Goal: Task Accomplishment & Management: Use online tool/utility

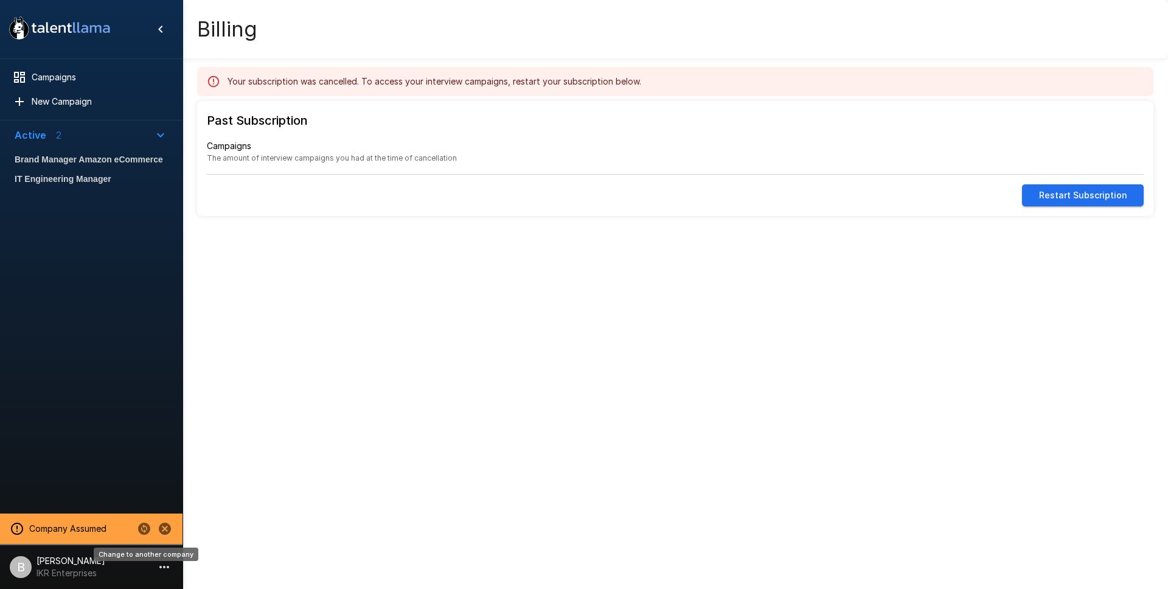
click at [145, 525] on icon "Change to another company" at bounding box center [144, 529] width 12 height 12
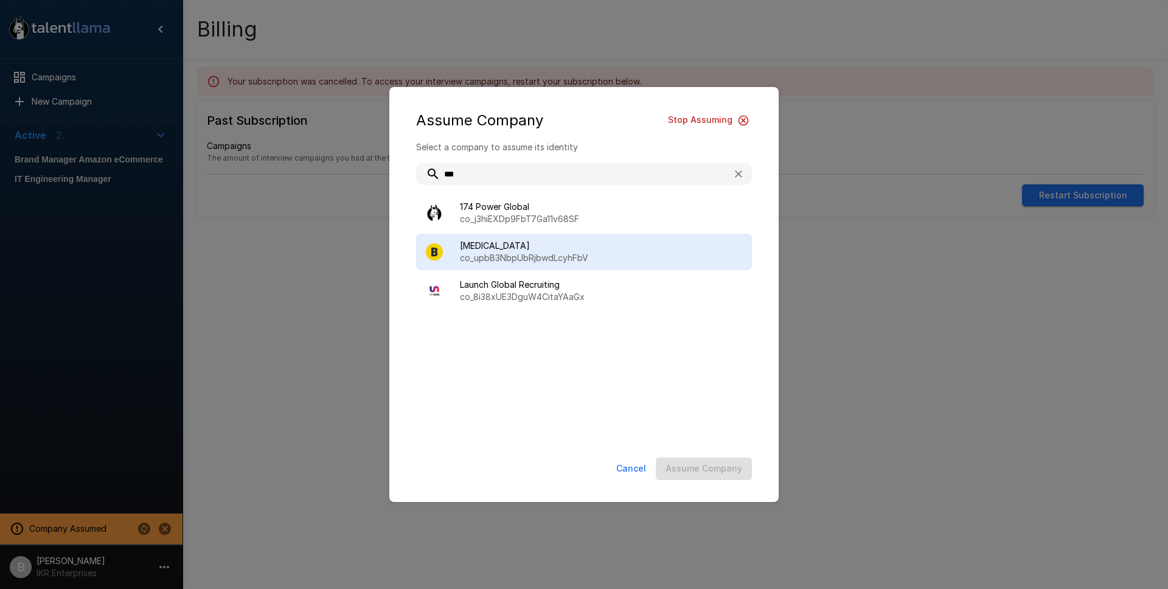
type input "***"
click at [479, 253] on p "co_upbB3NbpUbRjbwdLcyhFbV" at bounding box center [601, 258] width 282 height 12
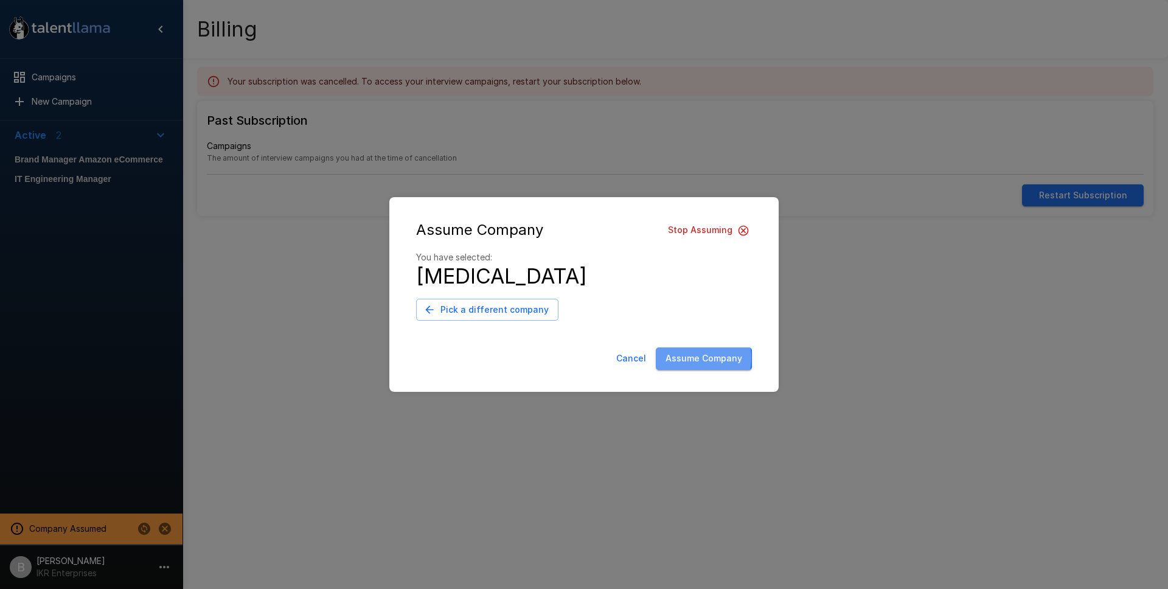
click at [683, 358] on button "Assume Company" at bounding box center [704, 358] width 96 height 23
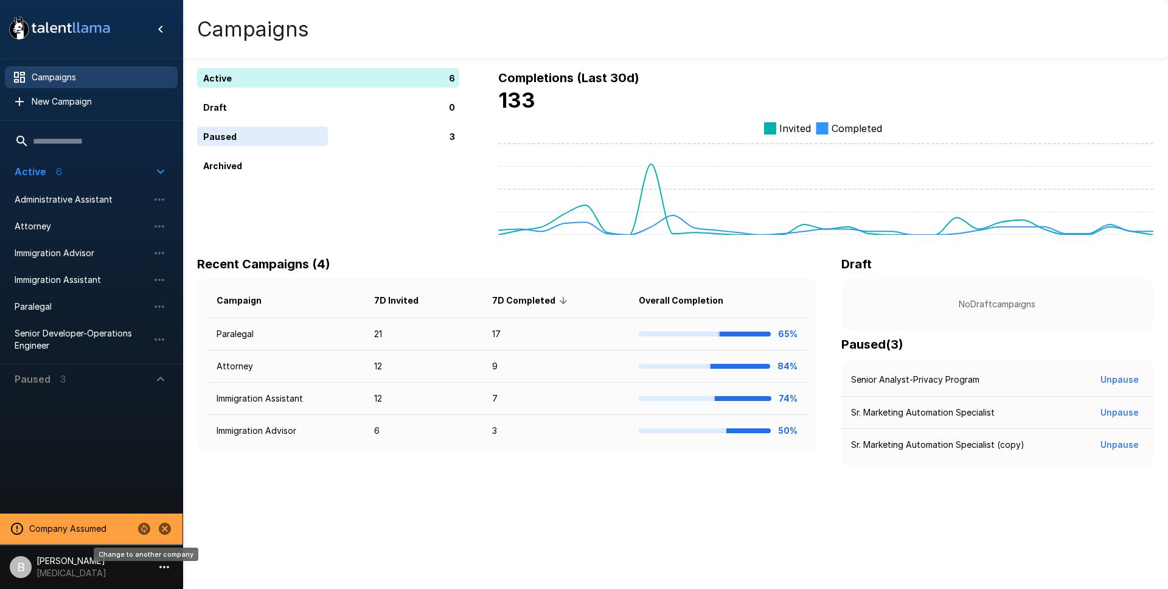
click at [144, 525] on icon "Change to another company" at bounding box center [144, 529] width 12 height 12
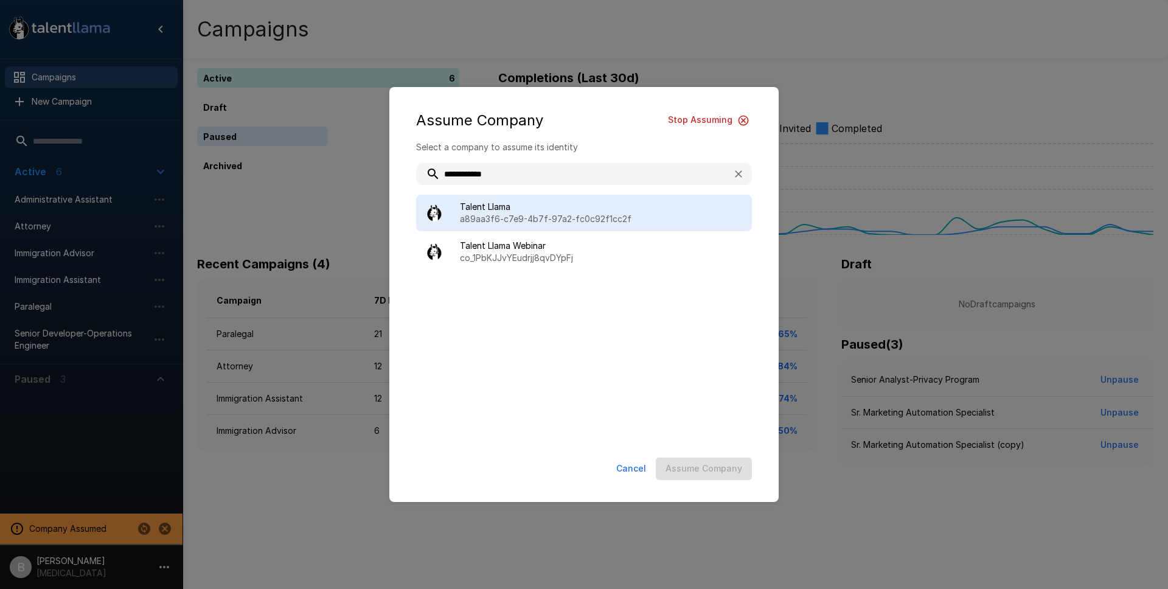
type input "**********"
click at [562, 214] on p "a89aa3f6-c7e9-4b7f-97a2-fc0c92f1cc2f" at bounding box center [601, 219] width 282 height 12
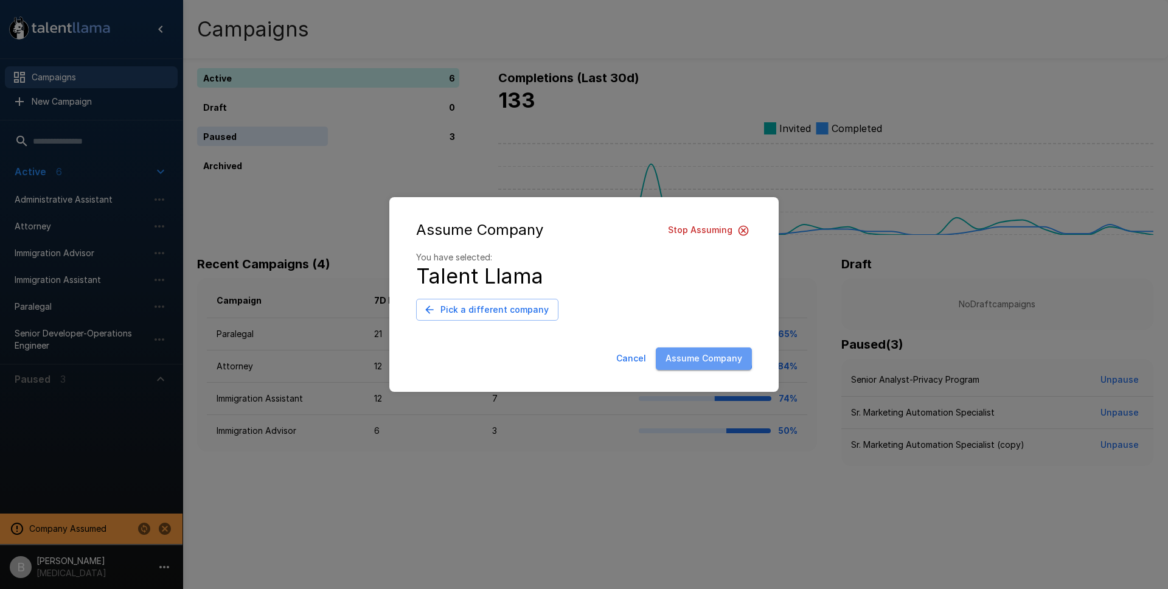
click at [692, 352] on button "Assume Company" at bounding box center [704, 358] width 96 height 23
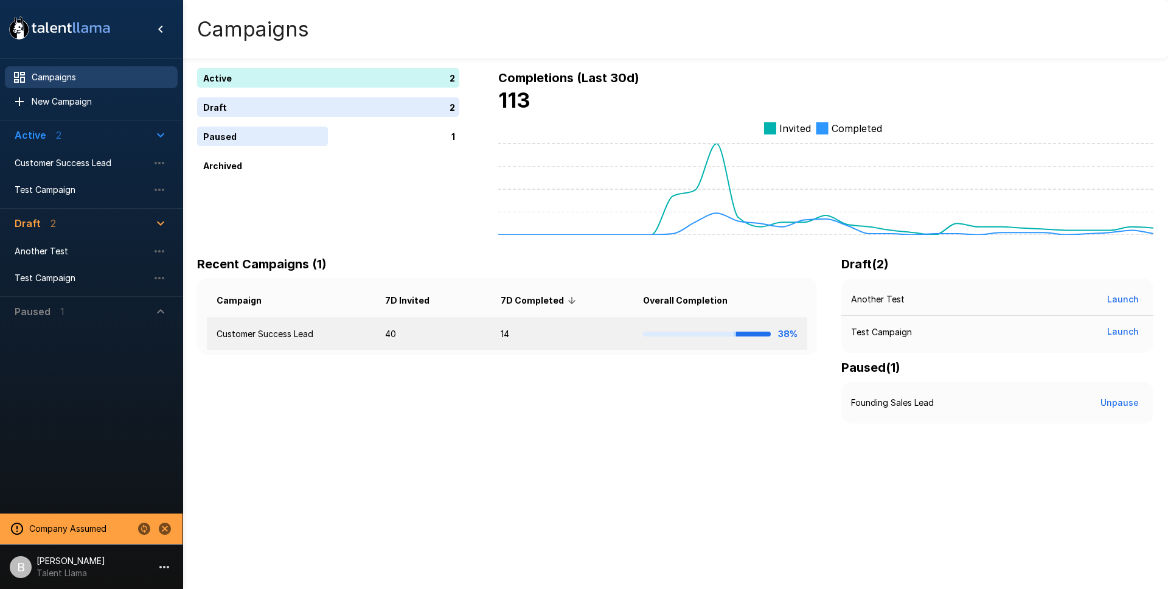
click at [284, 336] on td "Customer Success Lead" at bounding box center [291, 334] width 169 height 32
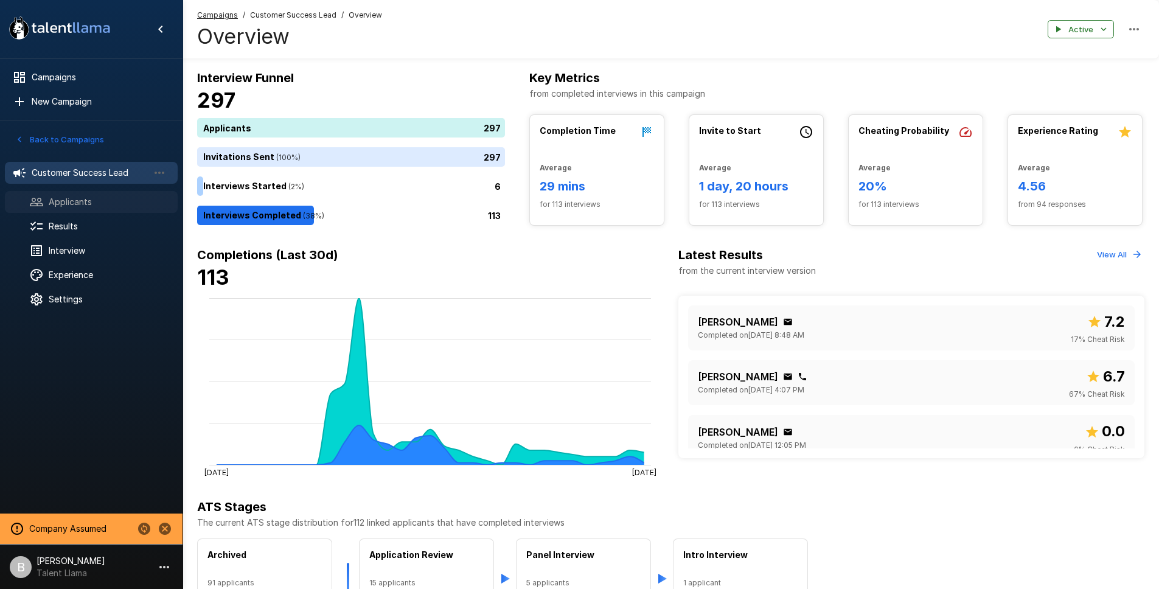
click at [71, 200] on span "Applicants" at bounding box center [108, 202] width 119 height 12
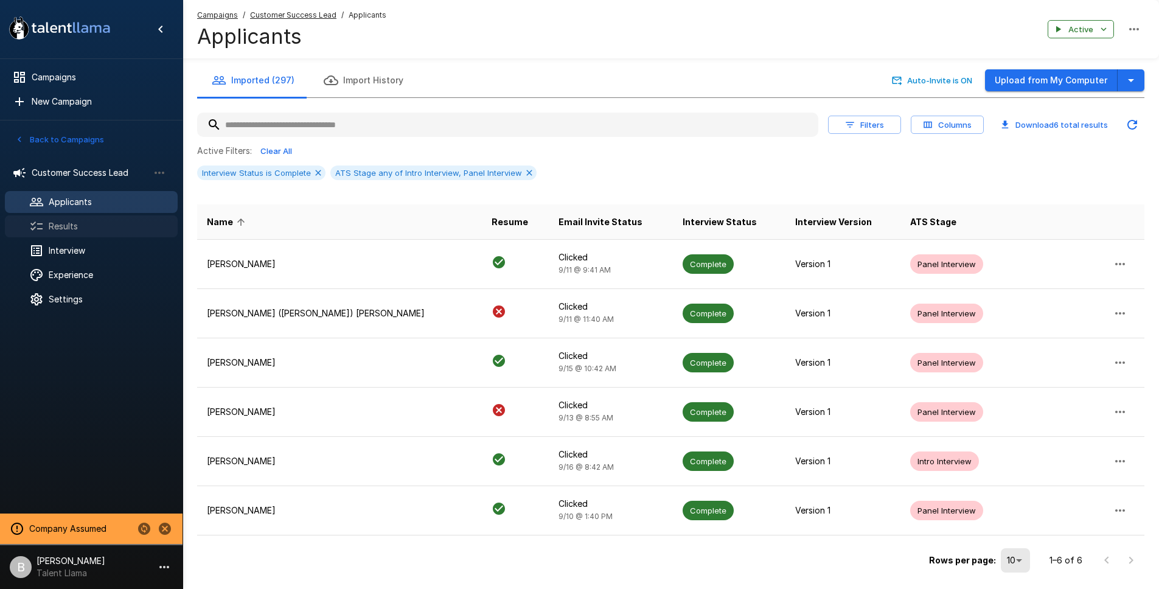
click at [69, 221] on span "Results" at bounding box center [108, 226] width 119 height 12
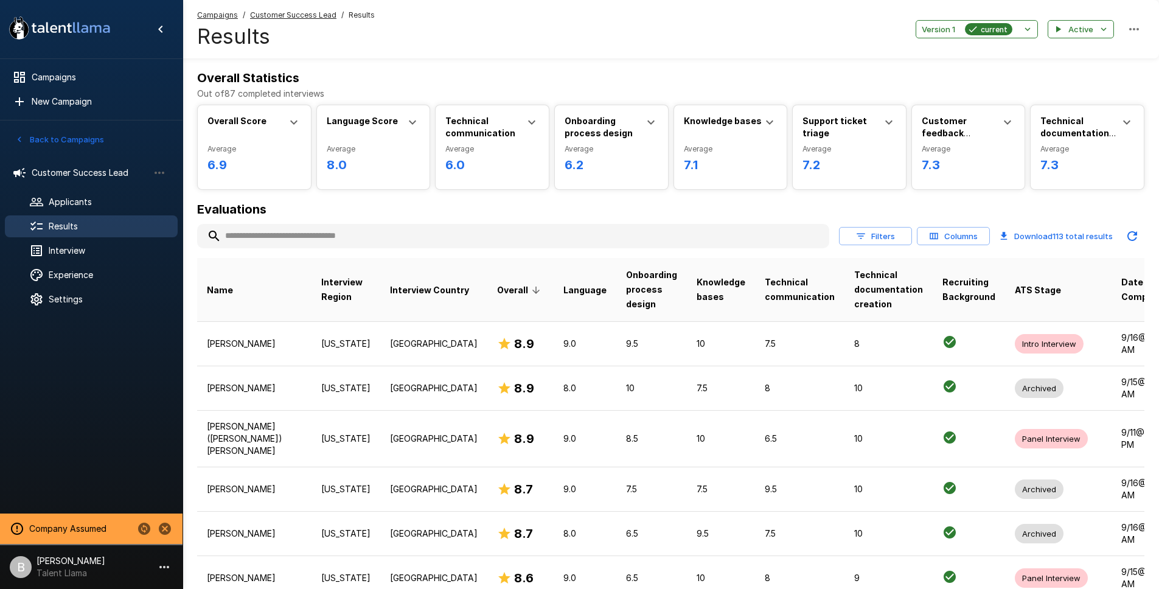
click at [291, 225] on input "text" at bounding box center [513, 236] width 632 height 22
click at [291, 228] on input "text" at bounding box center [513, 236] width 632 height 22
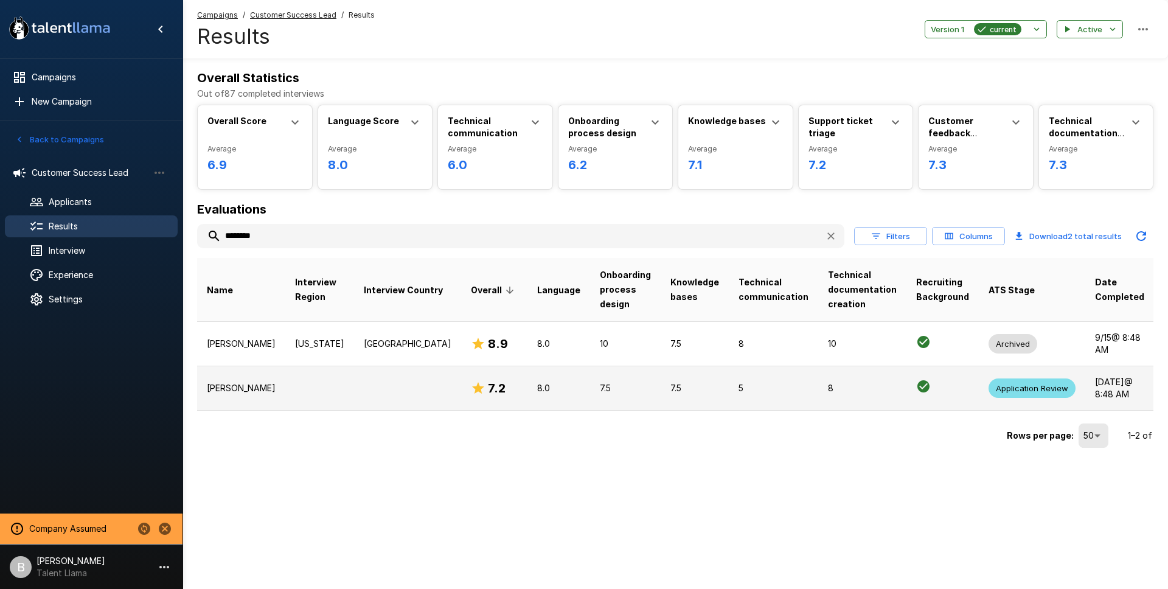
type input "********"
click at [241, 388] on p "Brittany Johnson" at bounding box center [241, 388] width 69 height 12
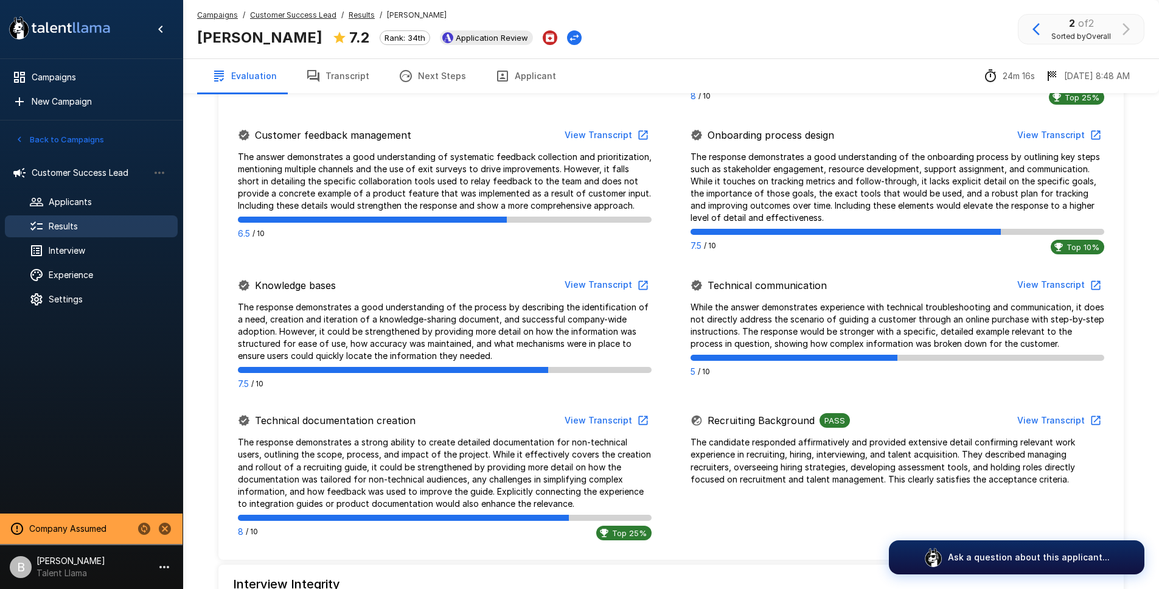
scroll to position [604, 0]
